Goal: Browse casually: Explore the website without a specific task or goal

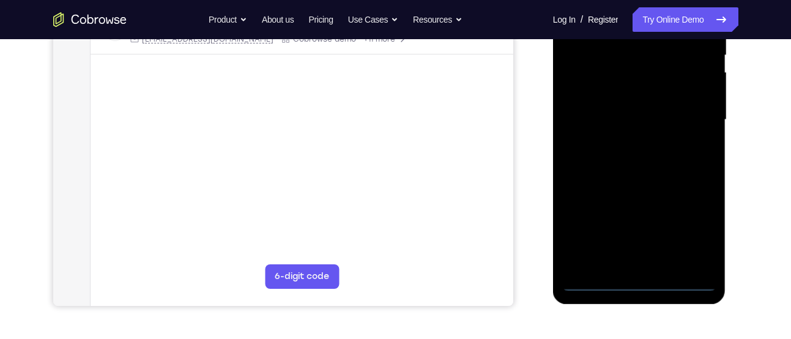
scroll to position [262, 0]
click at [630, 284] on div at bounding box center [639, 120] width 154 height 343
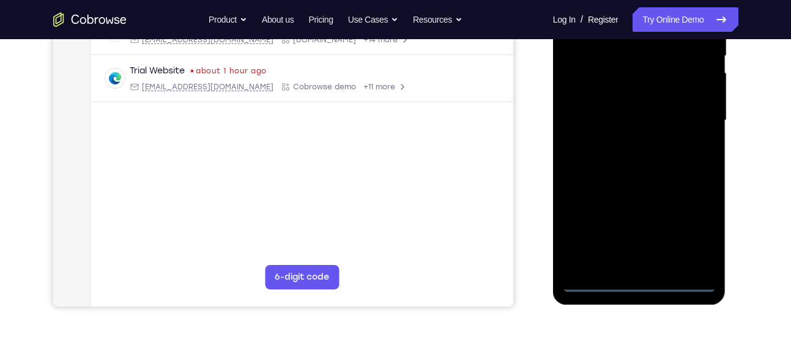
click at [696, 242] on div at bounding box center [639, 120] width 154 height 343
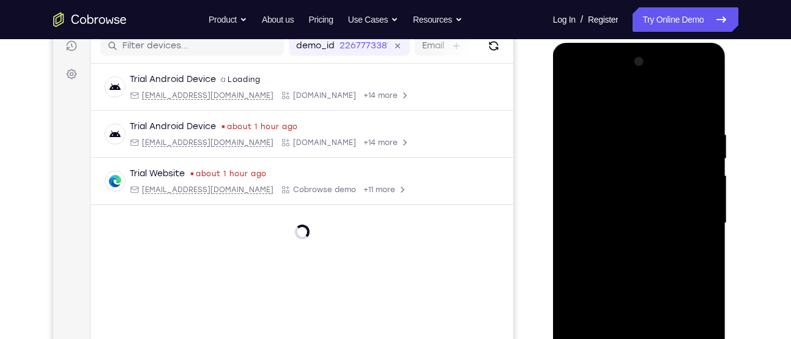
scroll to position [157, 0]
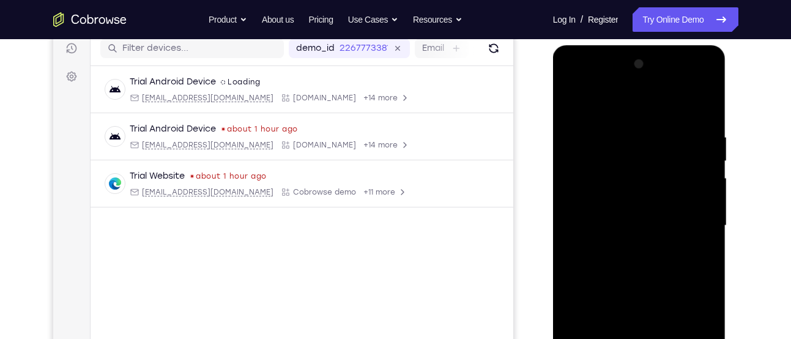
click at [652, 113] on div at bounding box center [639, 225] width 154 height 343
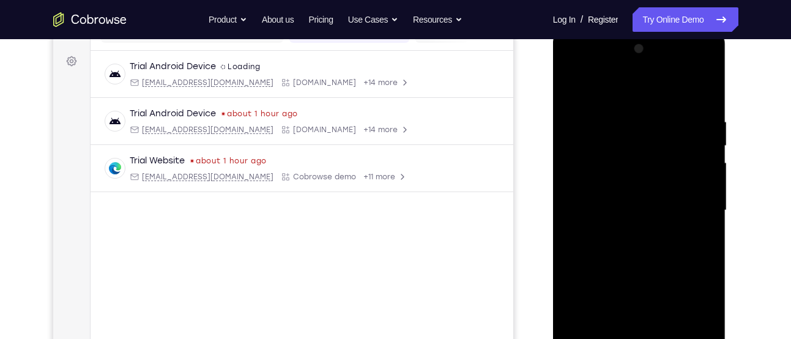
scroll to position [173, 0]
click at [686, 203] on div at bounding box center [639, 210] width 154 height 343
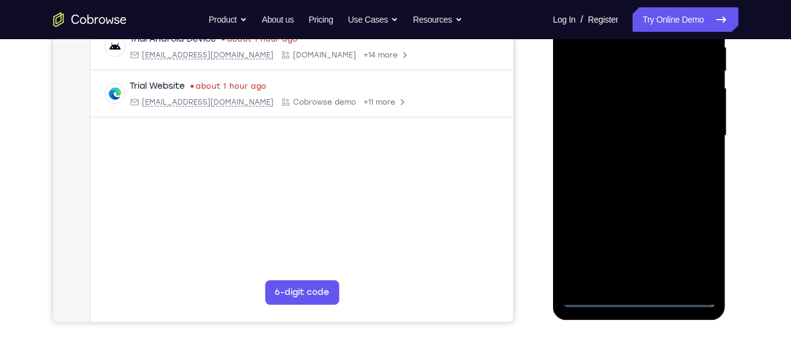
scroll to position [248, 0]
click at [628, 158] on div at bounding box center [639, 135] width 154 height 343
click at [638, 134] on div at bounding box center [639, 135] width 154 height 343
click at [590, 108] on div at bounding box center [639, 135] width 154 height 343
click at [592, 131] on div at bounding box center [639, 135] width 154 height 343
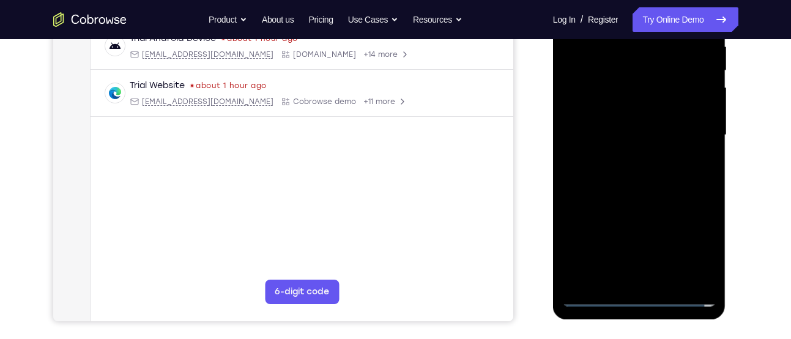
click at [614, 169] on div at bounding box center [639, 135] width 154 height 343
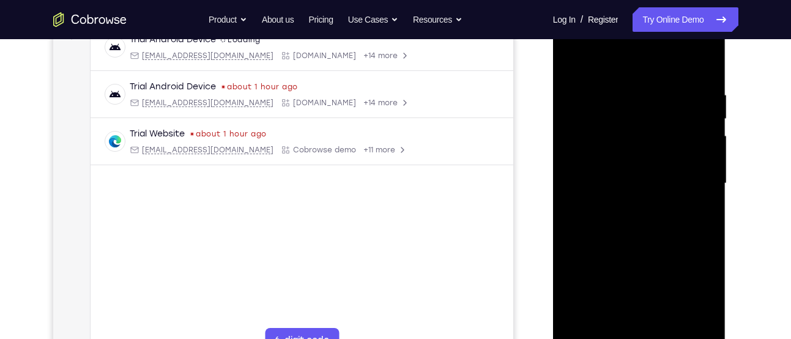
click at [612, 220] on div at bounding box center [639, 183] width 154 height 343
click at [637, 218] on div at bounding box center [639, 183] width 154 height 343
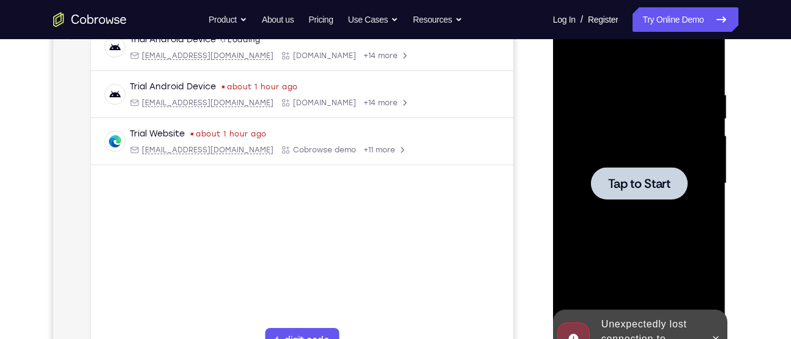
click at [641, 195] on div at bounding box center [639, 183] width 97 height 32
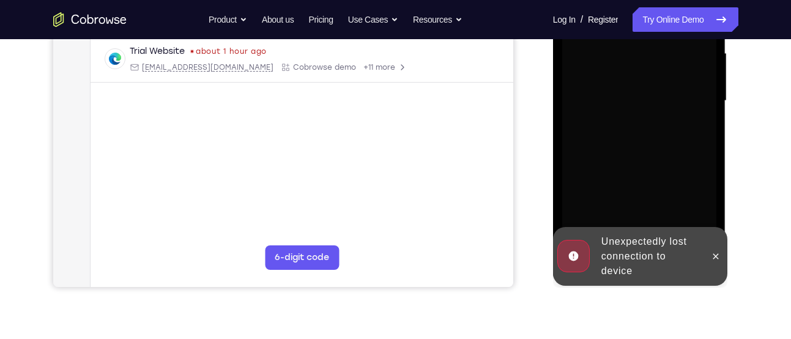
scroll to position [286, 0]
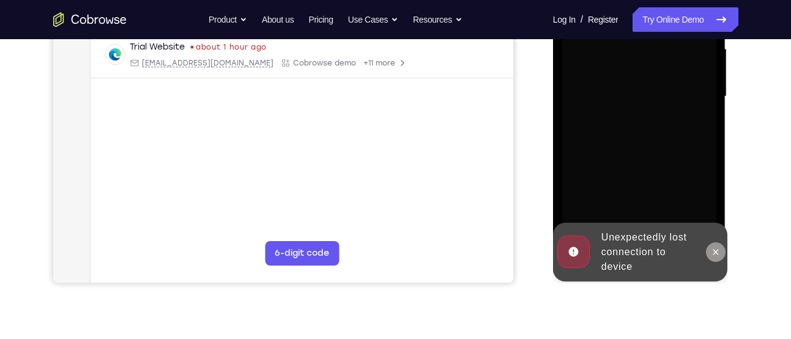
click at [717, 251] on icon at bounding box center [716, 252] width 6 height 6
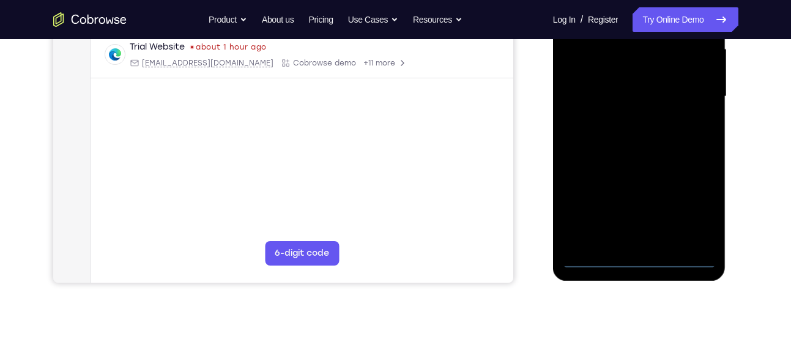
click at [639, 264] on div at bounding box center [639, 96] width 154 height 343
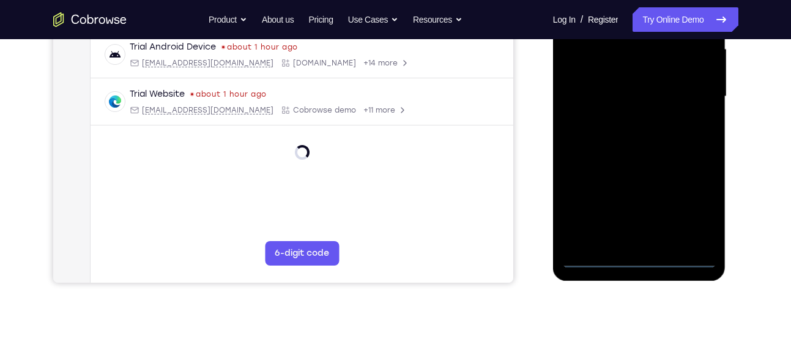
click at [688, 192] on div at bounding box center [639, 96] width 154 height 343
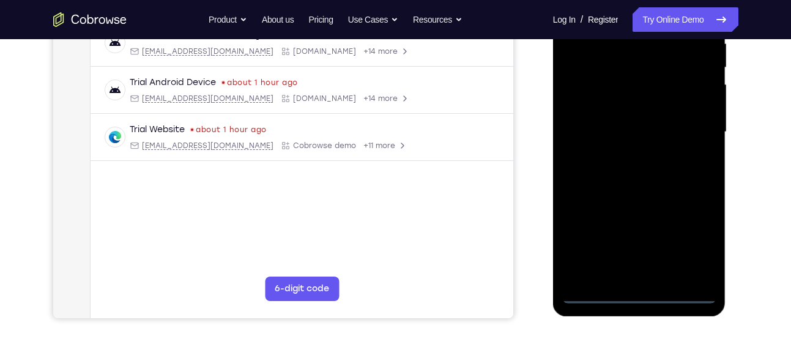
scroll to position [224, 0]
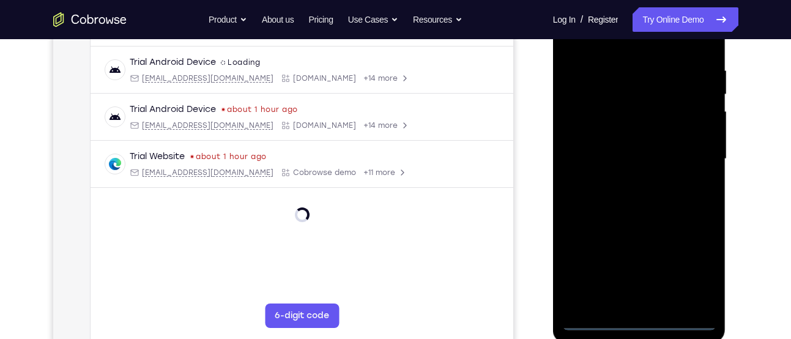
click at [696, 270] on div at bounding box center [639, 159] width 154 height 343
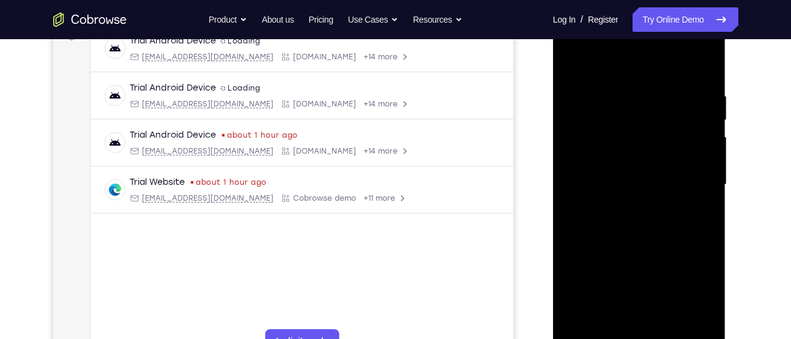
scroll to position [201, 0]
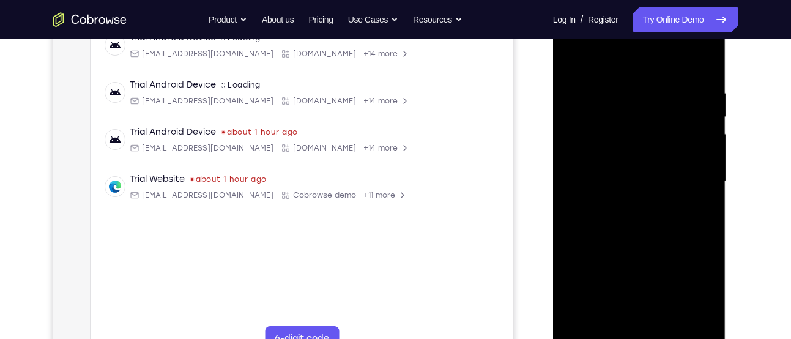
click at [644, 59] on div at bounding box center [639, 181] width 154 height 343
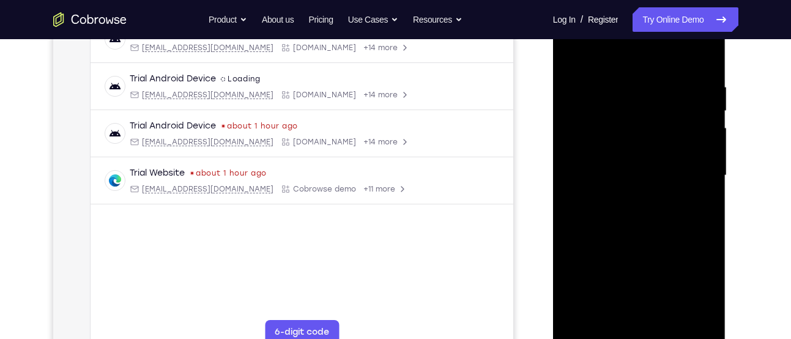
scroll to position [209, 0]
click at [683, 174] on div at bounding box center [639, 174] width 154 height 343
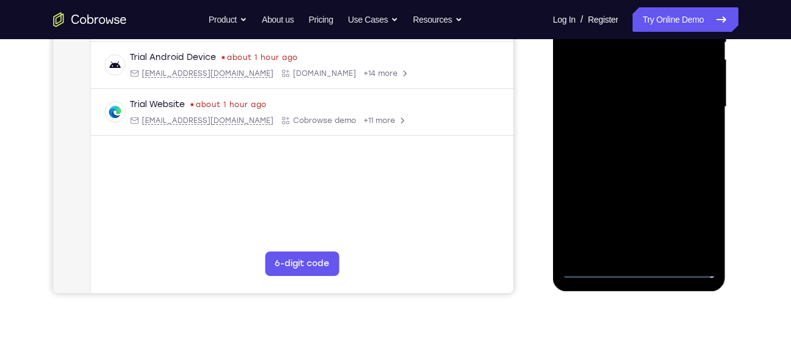
scroll to position [277, 0]
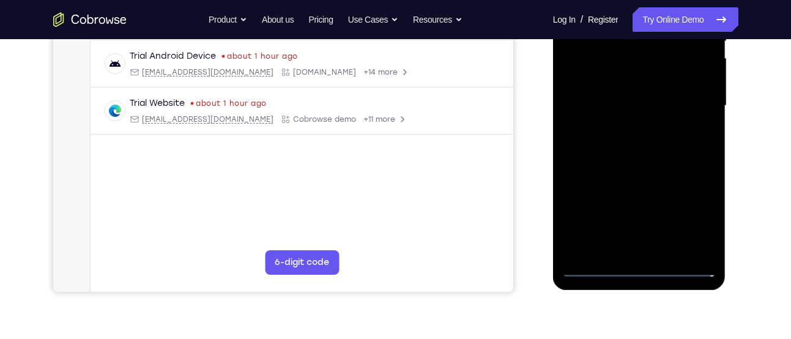
click at [650, 249] on div at bounding box center [639, 106] width 154 height 343
click at [635, 174] on div at bounding box center [639, 106] width 154 height 343
click at [652, 91] on div at bounding box center [639, 106] width 154 height 343
click at [636, 79] on div at bounding box center [639, 106] width 154 height 343
click at [587, 108] on div at bounding box center [639, 106] width 154 height 343
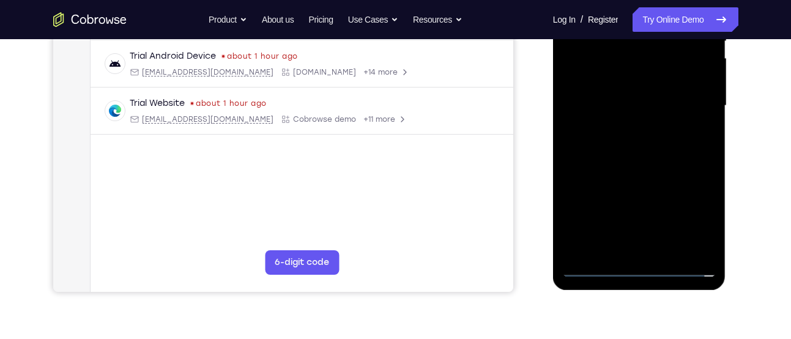
scroll to position [270, 0]
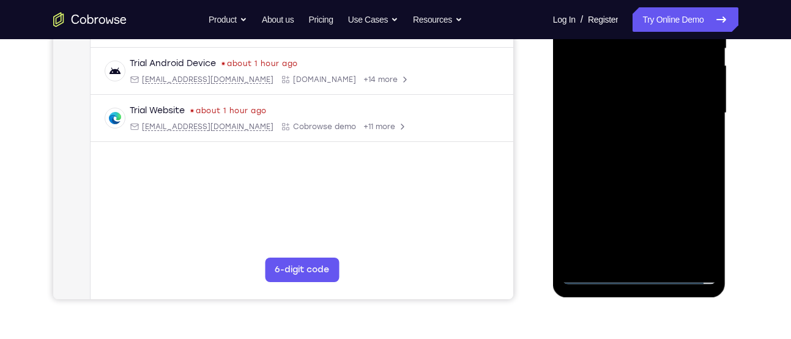
click at [599, 147] on div at bounding box center [639, 113] width 154 height 343
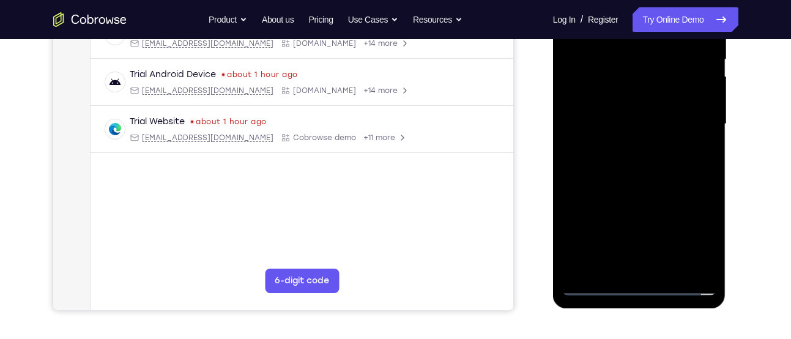
scroll to position [262, 0]
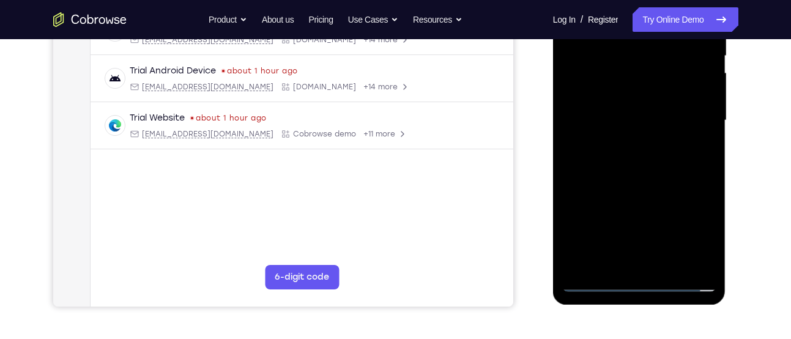
click at [666, 181] on div at bounding box center [639, 120] width 154 height 343
click at [672, 262] on div at bounding box center [639, 120] width 154 height 343
click at [676, 185] on div at bounding box center [639, 120] width 154 height 343
click at [658, 101] on div at bounding box center [639, 120] width 154 height 343
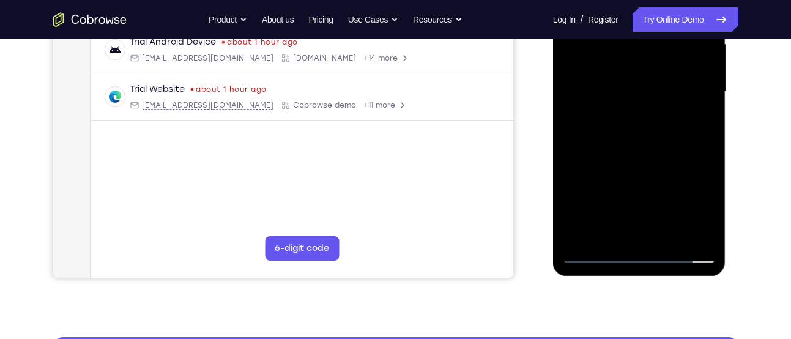
scroll to position [294, 0]
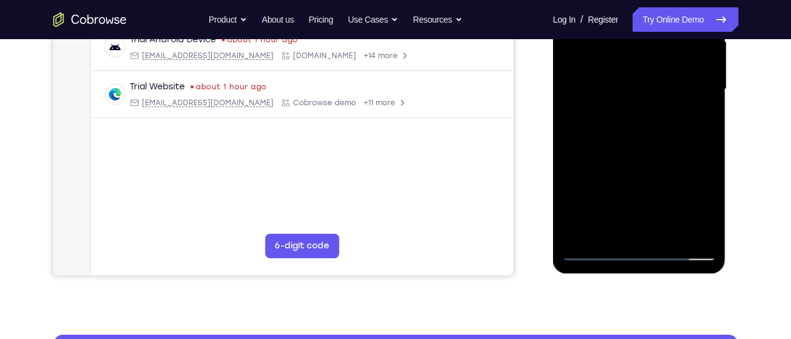
drag, startPoint x: 681, startPoint y: 116, endPoint x: 689, endPoint y: 86, distance: 31.0
click at [689, 86] on div at bounding box center [639, 89] width 154 height 343
click at [626, 225] on div at bounding box center [639, 89] width 154 height 343
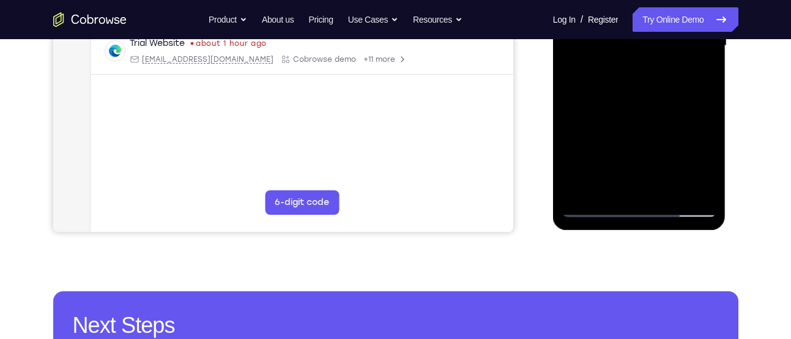
scroll to position [338, 0]
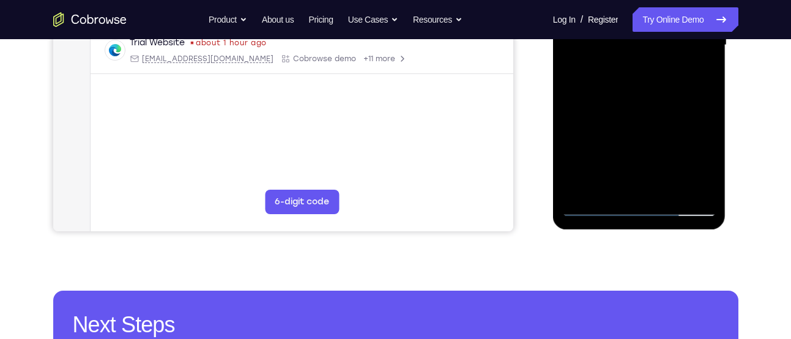
click at [609, 182] on div at bounding box center [639, 45] width 154 height 343
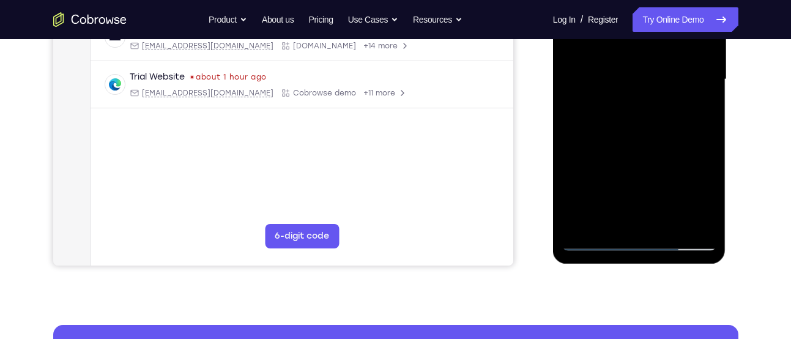
scroll to position [296, 0]
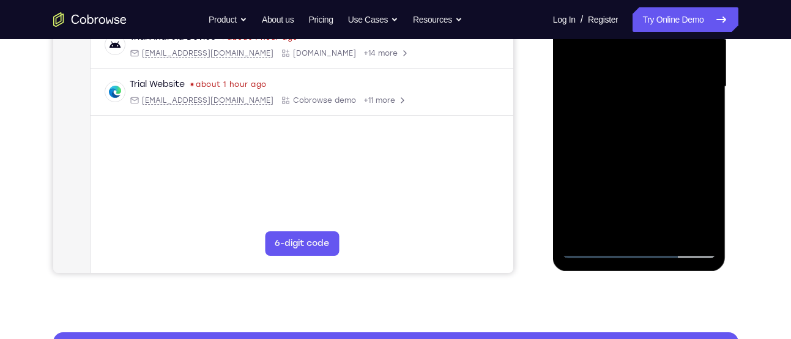
click at [665, 151] on div at bounding box center [639, 87] width 154 height 343
click at [697, 108] on div at bounding box center [639, 87] width 154 height 343
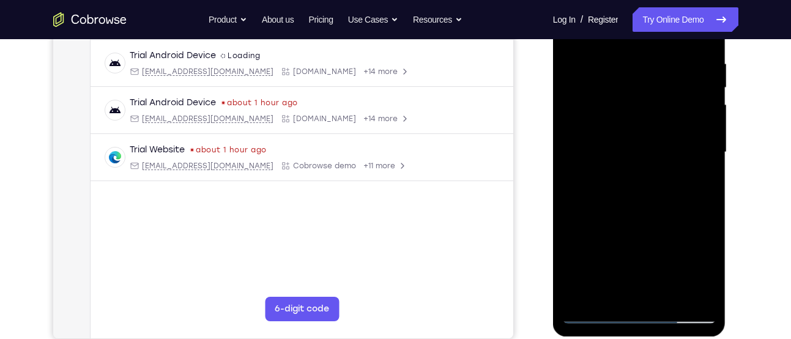
scroll to position [228, 0]
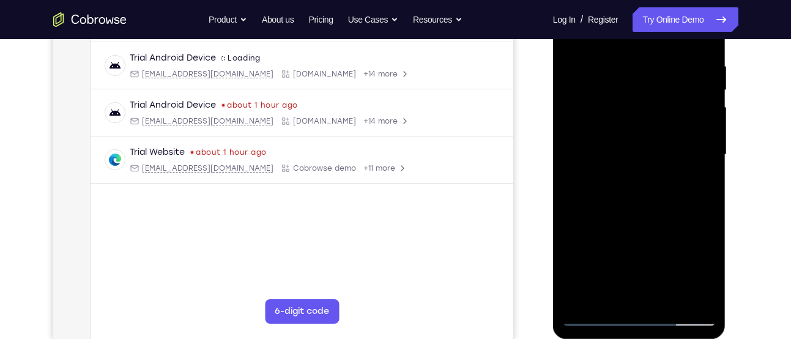
drag, startPoint x: 658, startPoint y: 76, endPoint x: 645, endPoint y: 177, distance: 101.8
click at [645, 177] on div at bounding box center [639, 154] width 154 height 343
click at [633, 87] on div at bounding box center [639, 154] width 154 height 343
click at [649, 100] on div at bounding box center [639, 154] width 154 height 343
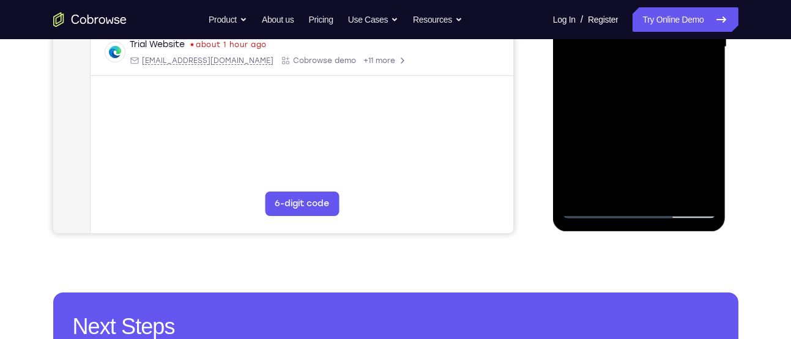
click at [608, 190] on div at bounding box center [639, 47] width 154 height 343
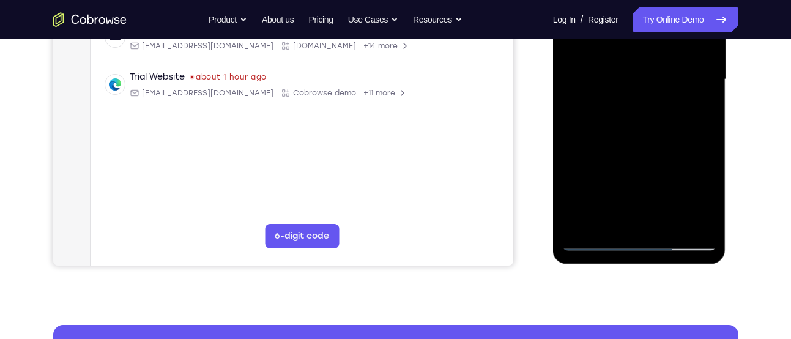
scroll to position [303, 0]
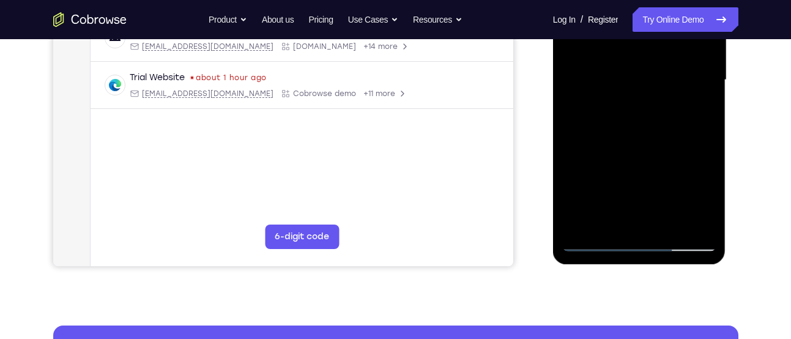
click at [574, 154] on div at bounding box center [639, 80] width 154 height 343
click at [693, 97] on div at bounding box center [639, 80] width 154 height 343
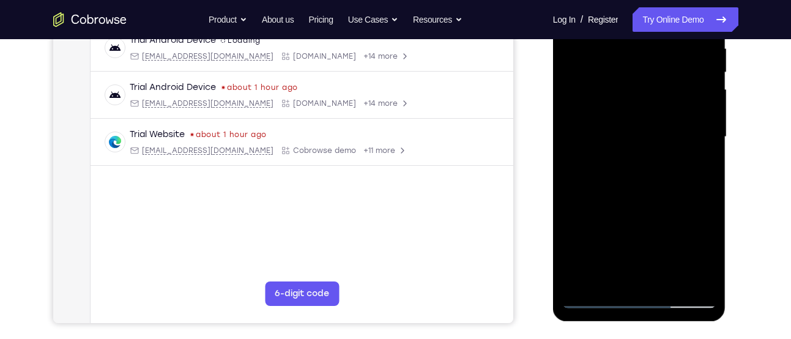
scroll to position [245, 0]
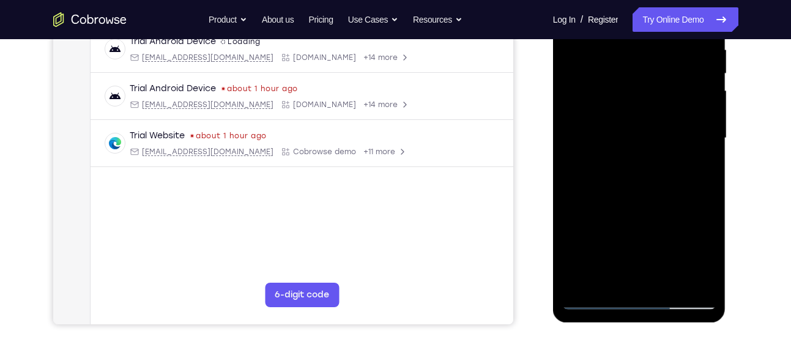
drag, startPoint x: 646, startPoint y: 72, endPoint x: 639, endPoint y: 151, distance: 79.8
click at [639, 151] on div at bounding box center [639, 138] width 154 height 343
drag, startPoint x: 659, startPoint y: 78, endPoint x: 655, endPoint y: 135, distance: 57.6
click at [655, 135] on div at bounding box center [639, 138] width 154 height 343
click at [655, 106] on div at bounding box center [639, 138] width 154 height 343
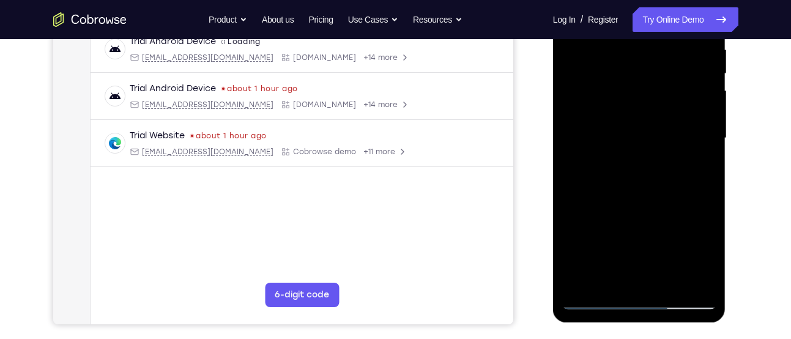
click at [682, 111] on div at bounding box center [639, 138] width 154 height 343
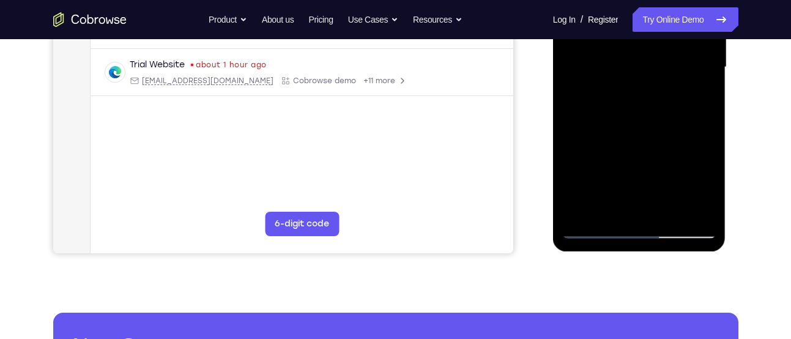
scroll to position [316, 0]
click at [611, 206] on div at bounding box center [639, 66] width 154 height 343
click at [570, 138] on div at bounding box center [639, 66] width 154 height 343
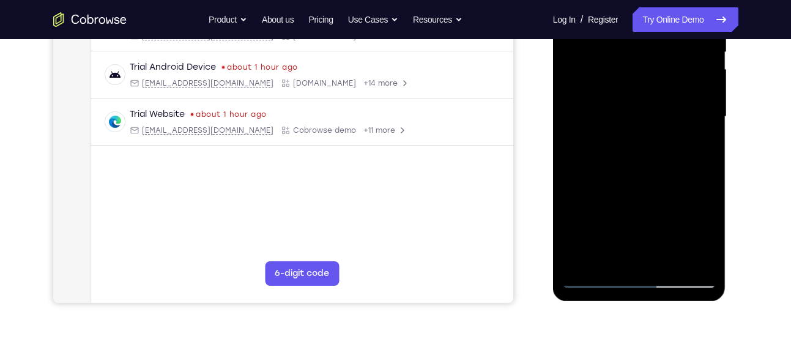
scroll to position [260, 0]
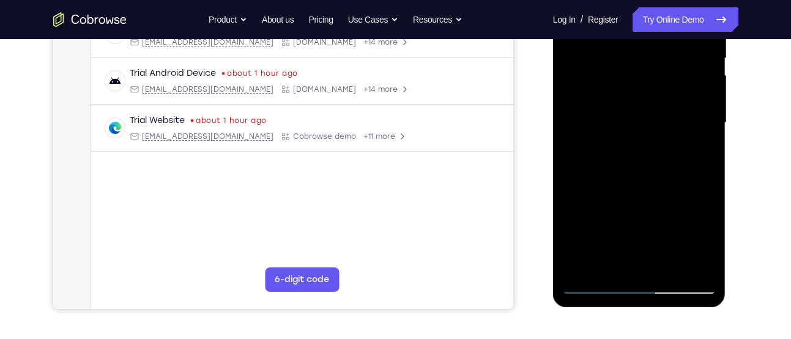
click at [662, 145] on div at bounding box center [639, 123] width 154 height 343
click at [692, 145] on div at bounding box center [639, 123] width 154 height 343
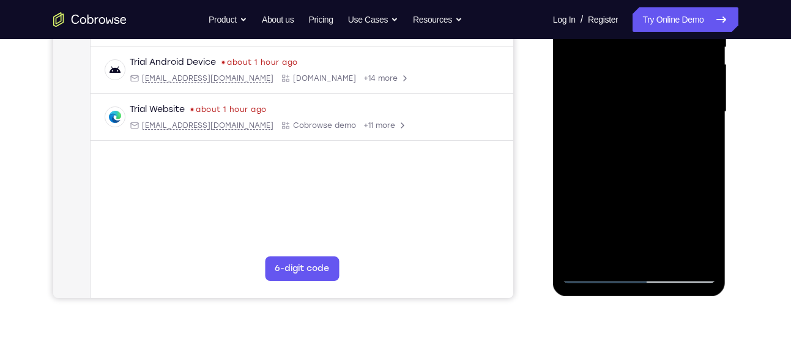
scroll to position [273, 0]
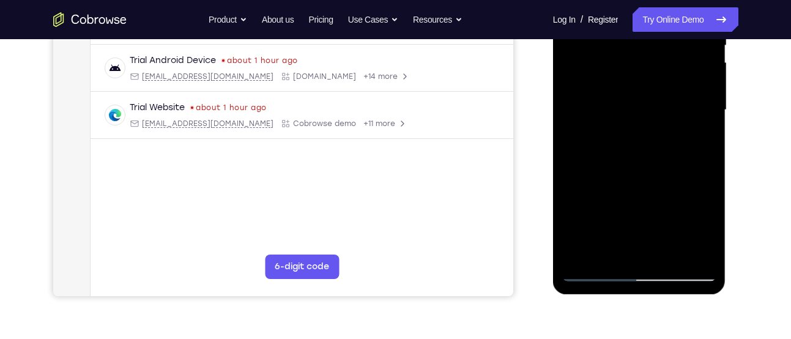
click at [624, 114] on div at bounding box center [639, 110] width 154 height 343
click at [615, 248] on div at bounding box center [639, 110] width 154 height 343
click at [609, 246] on div at bounding box center [639, 110] width 154 height 343
click at [694, 129] on div at bounding box center [639, 110] width 154 height 343
click at [612, 250] on div at bounding box center [639, 110] width 154 height 343
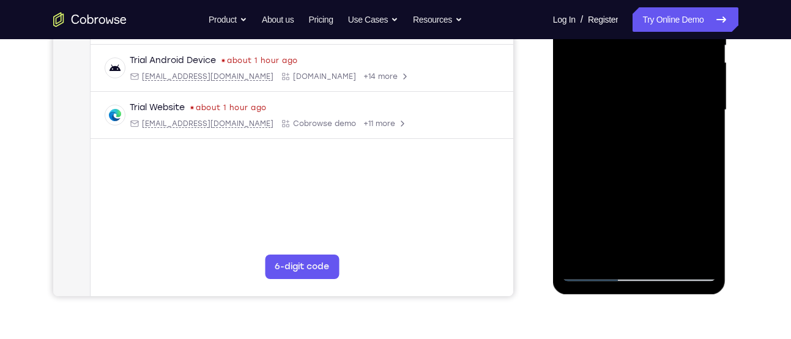
click at [574, 180] on div at bounding box center [639, 110] width 154 height 343
click at [577, 132] on div at bounding box center [639, 110] width 154 height 343
click at [573, 120] on div at bounding box center [639, 110] width 154 height 343
click at [693, 133] on div at bounding box center [639, 110] width 154 height 343
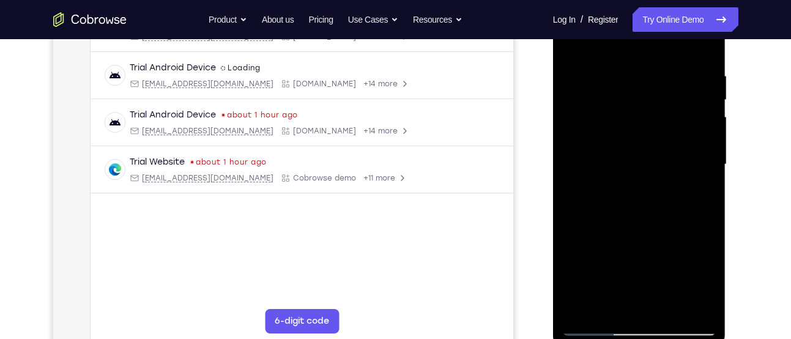
scroll to position [217, 0]
drag, startPoint x: 650, startPoint y: 158, endPoint x: 642, endPoint y: 156, distance: 7.7
click at [642, 156] on div at bounding box center [639, 165] width 154 height 343
drag, startPoint x: 671, startPoint y: 101, endPoint x: 656, endPoint y: 163, distance: 63.5
click at [656, 163] on div at bounding box center [639, 165] width 154 height 343
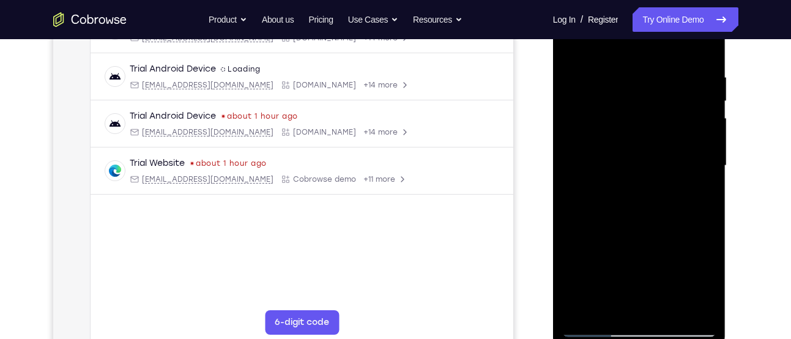
drag, startPoint x: 651, startPoint y: 94, endPoint x: 649, endPoint y: 166, distance: 72.8
click at [649, 166] on div at bounding box center [639, 165] width 154 height 343
drag, startPoint x: 654, startPoint y: 91, endPoint x: 650, endPoint y: 146, distance: 55.8
click at [650, 146] on div at bounding box center [639, 165] width 154 height 343
click at [684, 144] on div at bounding box center [639, 165] width 154 height 343
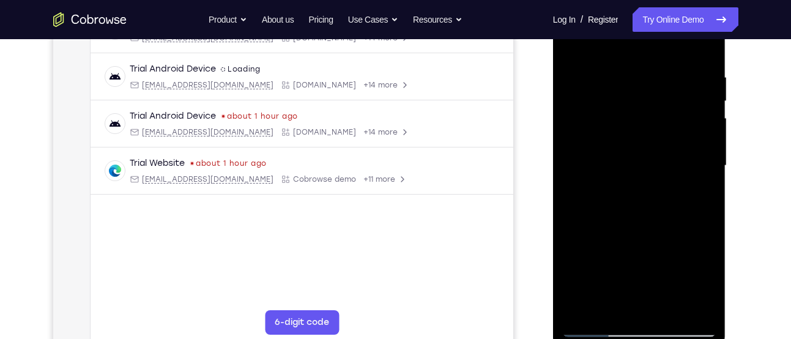
drag, startPoint x: 678, startPoint y: 129, endPoint x: 672, endPoint y: 174, distance: 45.7
click at [672, 174] on div at bounding box center [639, 165] width 154 height 343
click at [663, 122] on div at bounding box center [639, 165] width 154 height 343
click at [693, 127] on div at bounding box center [639, 165] width 154 height 343
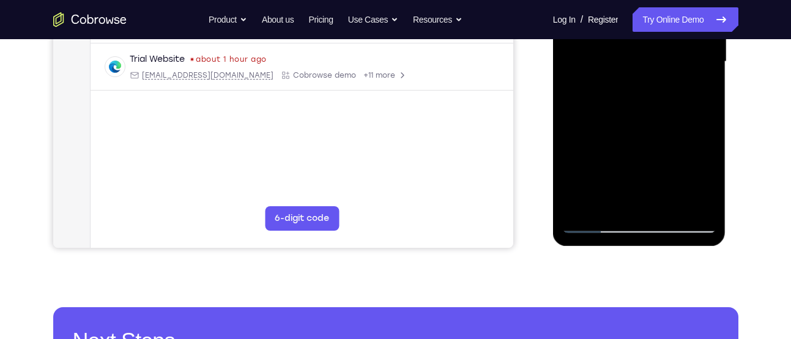
scroll to position [322, 0]
click at [609, 202] on div at bounding box center [639, 61] width 154 height 343
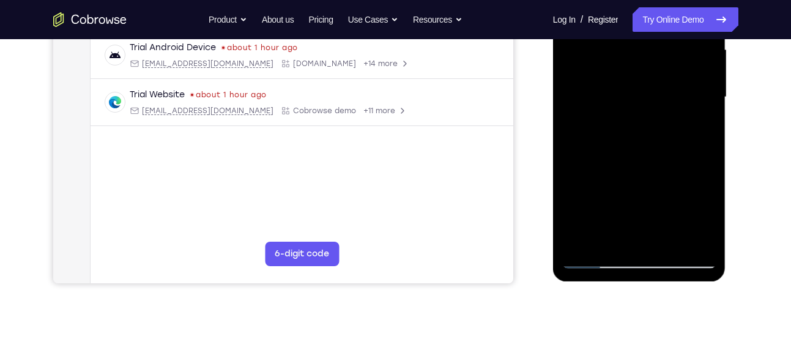
scroll to position [284, 0]
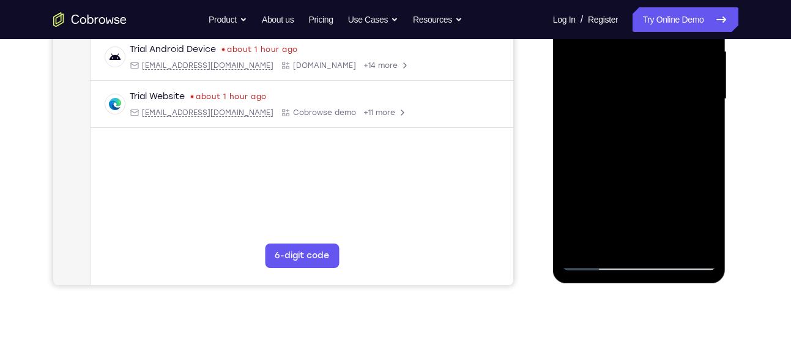
click at [571, 167] on div at bounding box center [639, 99] width 154 height 343
click at [691, 120] on div at bounding box center [639, 99] width 154 height 343
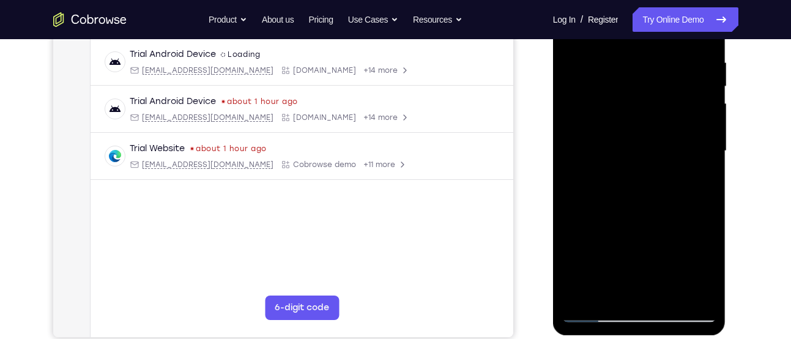
scroll to position [231, 0]
click at [692, 171] on div at bounding box center [639, 151] width 154 height 343
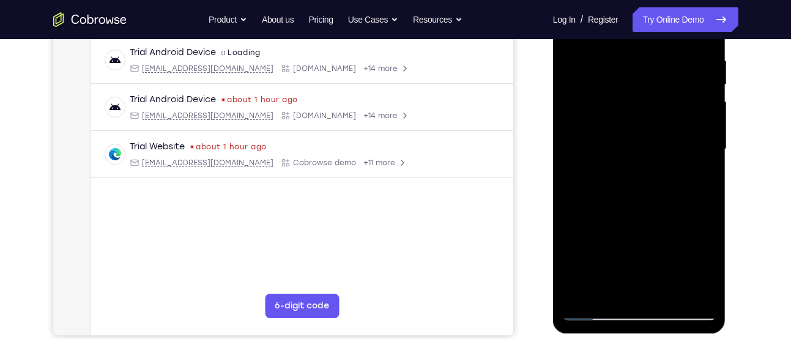
scroll to position [234, 0]
click at [609, 91] on div at bounding box center [639, 148] width 154 height 343
click at [645, 195] on div at bounding box center [639, 148] width 154 height 343
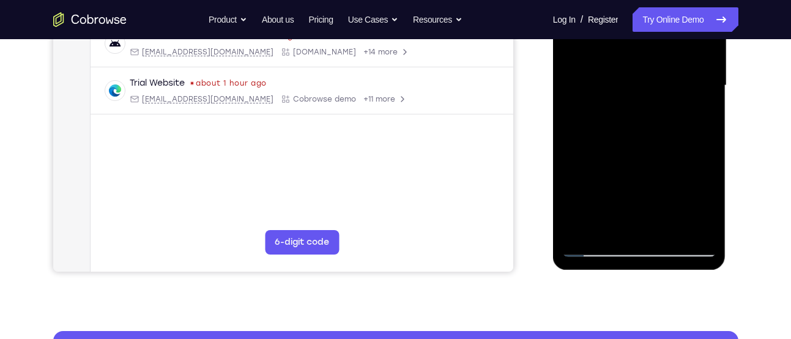
scroll to position [298, 0]
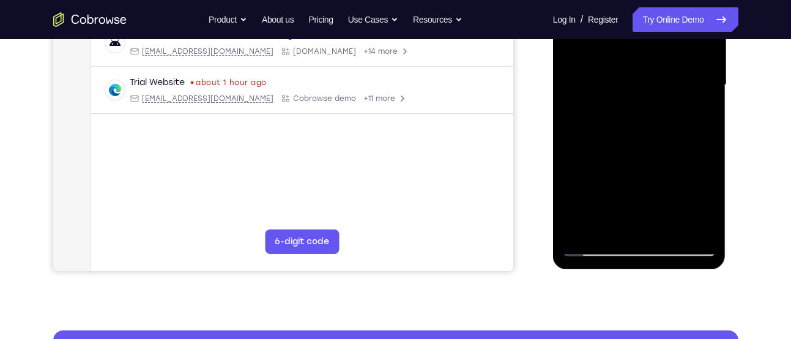
click at [604, 224] on div at bounding box center [639, 85] width 154 height 343
click at [571, 153] on div at bounding box center [639, 85] width 154 height 343
click at [693, 105] on div at bounding box center [639, 85] width 154 height 343
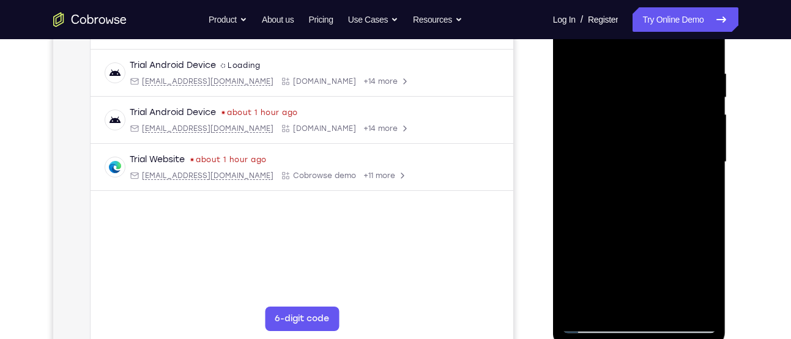
scroll to position [220, 0]
click at [571, 45] on div at bounding box center [639, 163] width 154 height 343
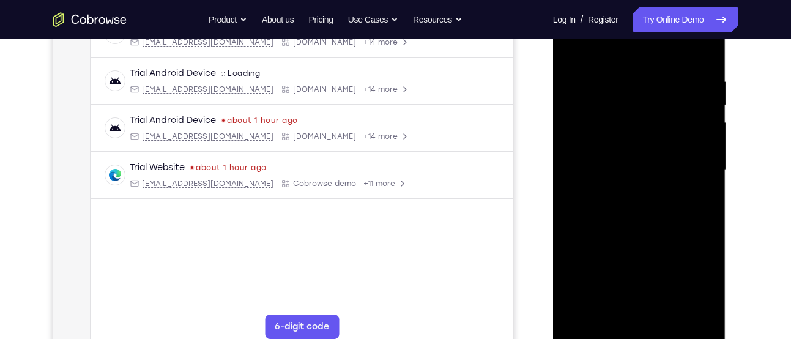
scroll to position [206, 0]
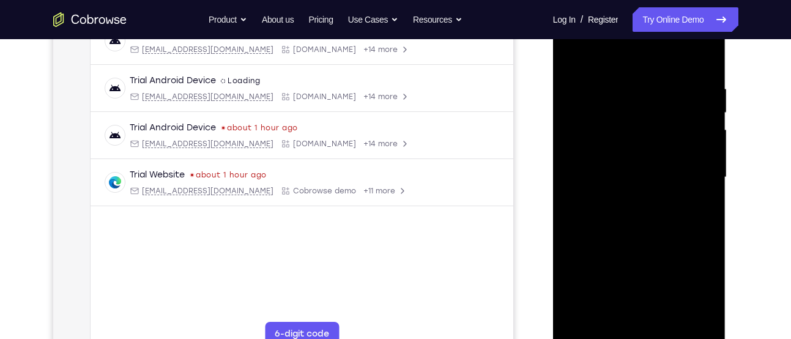
click at [578, 51] on div at bounding box center [639, 177] width 154 height 343
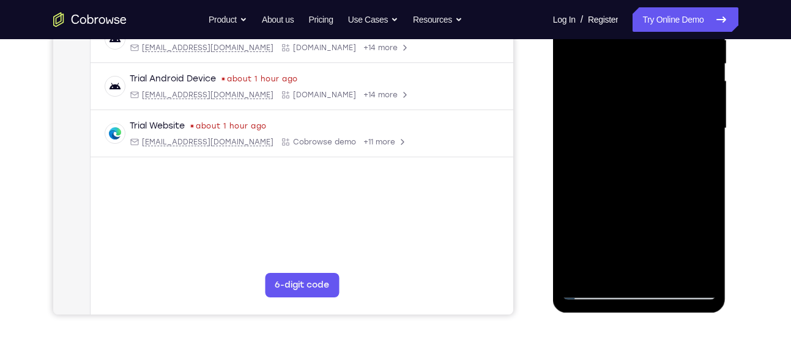
scroll to position [215, 0]
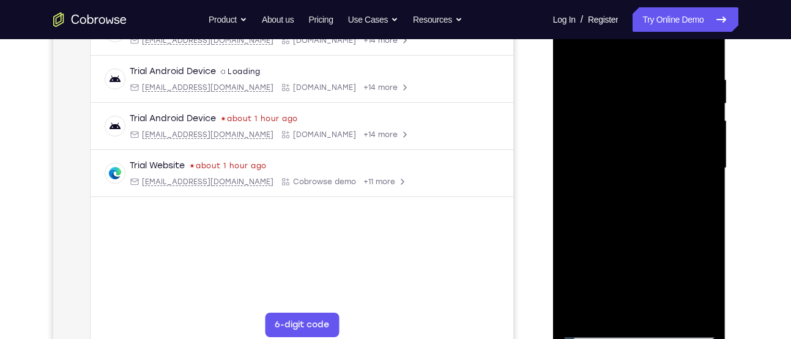
click at [625, 72] on div at bounding box center [639, 168] width 154 height 343
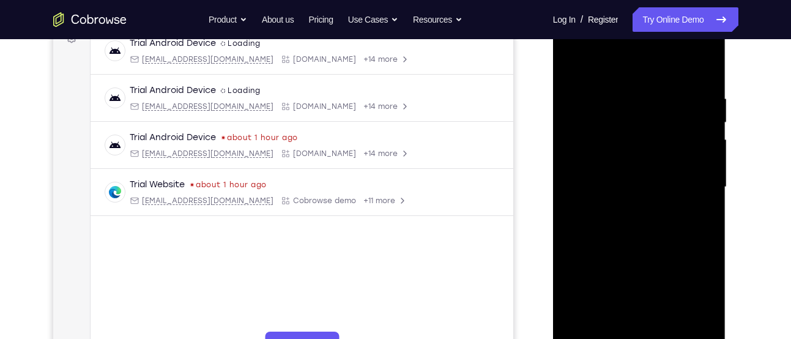
scroll to position [195, 0]
click at [700, 147] on div at bounding box center [639, 188] width 154 height 343
click at [705, 177] on div at bounding box center [639, 188] width 154 height 343
click at [704, 65] on div at bounding box center [639, 188] width 154 height 343
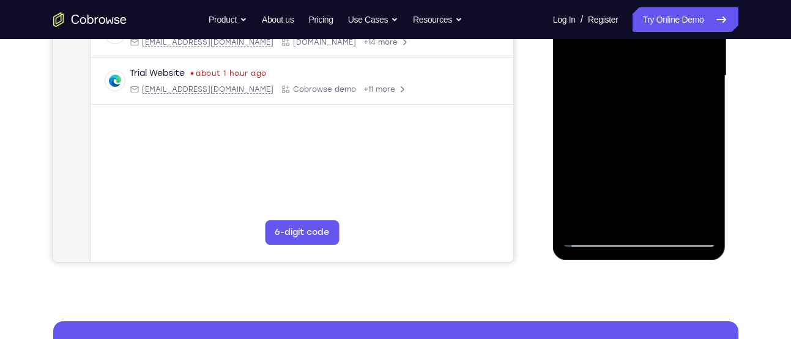
scroll to position [308, 0]
click at [667, 221] on div at bounding box center [639, 75] width 154 height 343
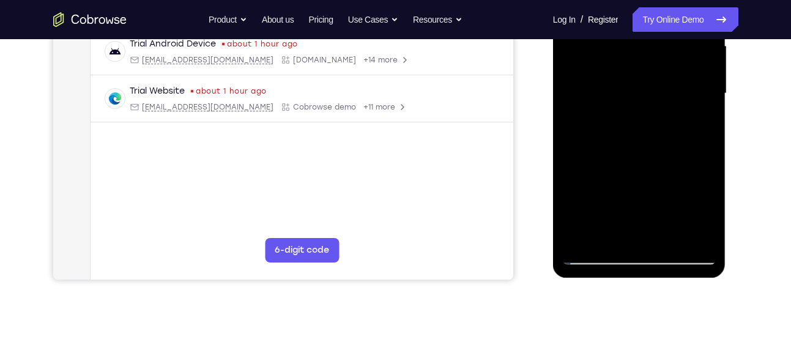
scroll to position [288, 0]
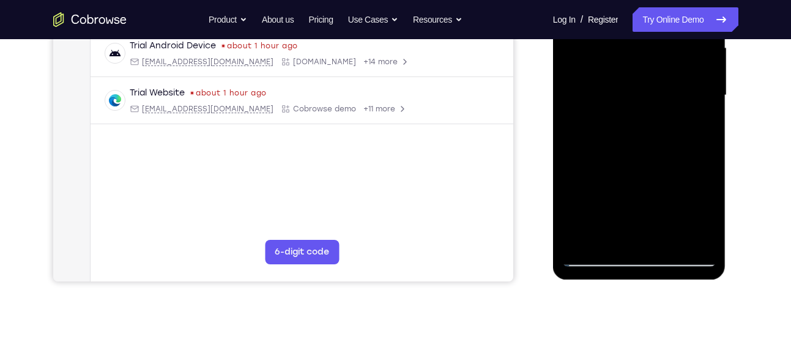
click at [600, 263] on div at bounding box center [639, 95] width 154 height 343
